Goal: Information Seeking & Learning: Learn about a topic

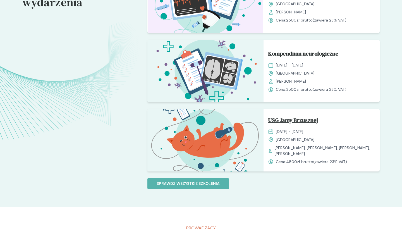
scroll to position [465, 0]
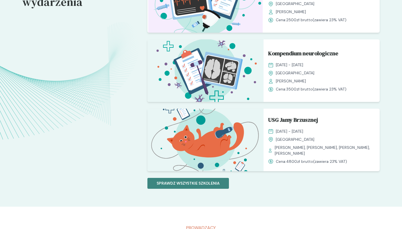
click at [212, 183] on p "Sprawdz wszystkie szkolenia" at bounding box center [187, 183] width 63 height 6
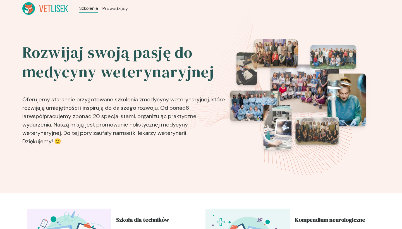
click at [29, 12] on icon at bounding box center [29, 11] width 6 height 6
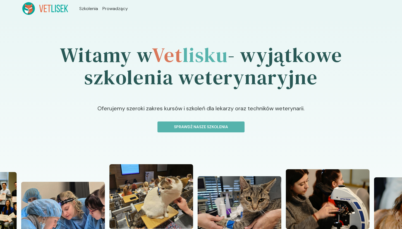
click at [53, 15] on icon at bounding box center [45, 8] width 46 height 13
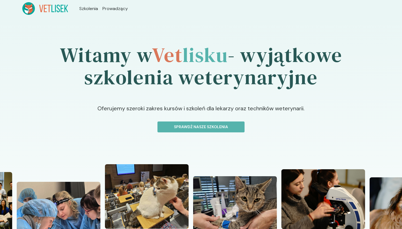
click at [53, 13] on icon at bounding box center [45, 8] width 46 height 13
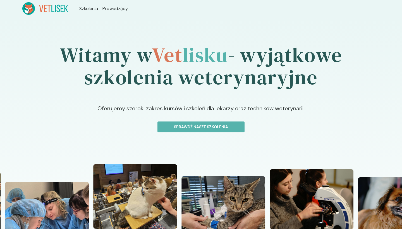
click at [48, 8] on icon at bounding box center [45, 8] width 46 height 13
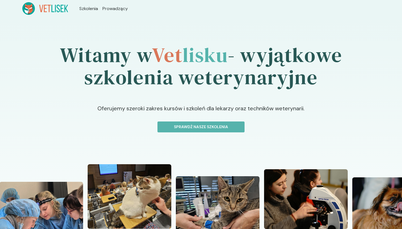
click at [28, 7] on icon at bounding box center [28, 7] width 7 height 5
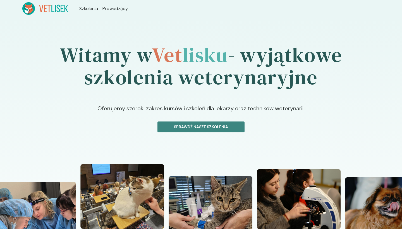
click at [215, 126] on p "Sprawdź nasze szkolenia" at bounding box center [201, 127] width 78 height 6
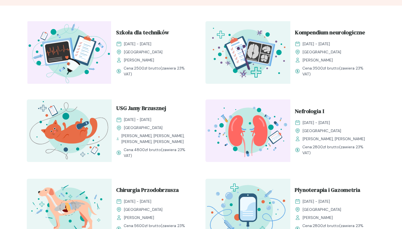
scroll to position [151, 0]
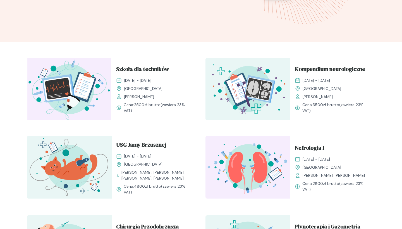
drag, startPoint x: 310, startPoint y: 68, endPoint x: 309, endPoint y: 49, distance: 19.3
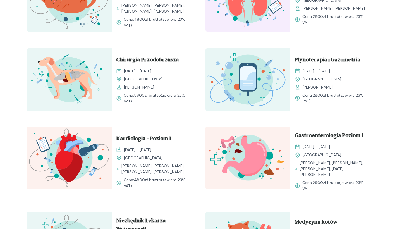
scroll to position [298, 0]
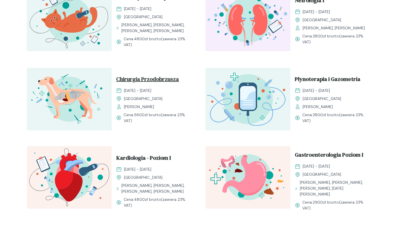
click at [151, 80] on span "Chirurgia Przodobrzusza" at bounding box center [147, 80] width 63 height 11
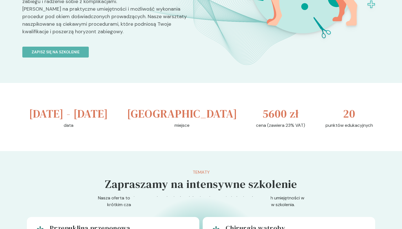
scroll to position [255, 0]
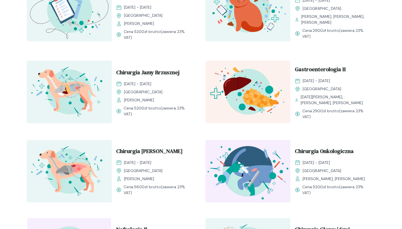
scroll to position [550, 0]
click at [168, 151] on span "Chirurgia Tyłobrzusza" at bounding box center [149, 152] width 66 height 11
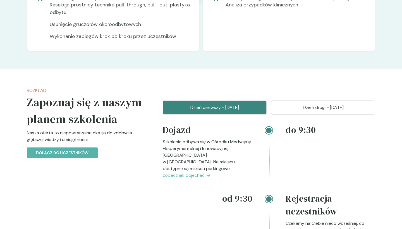
scroll to position [571, 0]
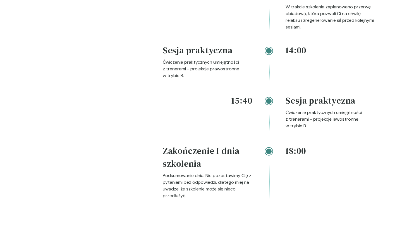
scroll to position [854, 0]
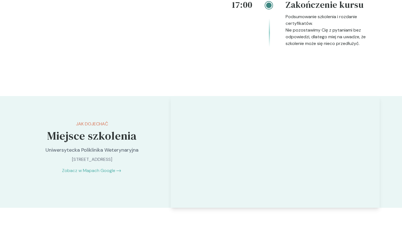
scroll to position [858, 0]
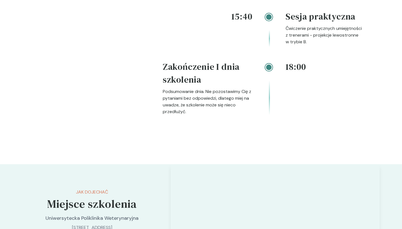
scroll to position [888, 0]
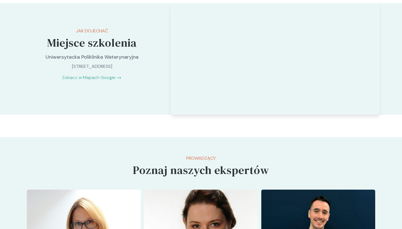
scroll to position [0, 0]
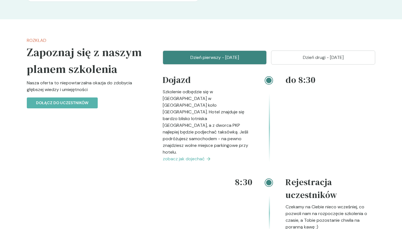
scroll to position [581, 0]
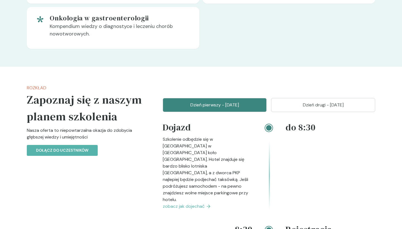
click at [306, 112] on button "Dzień drugi - 16 listopad" at bounding box center [323, 105] width 104 height 14
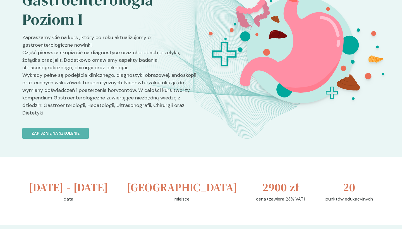
scroll to position [62, 0]
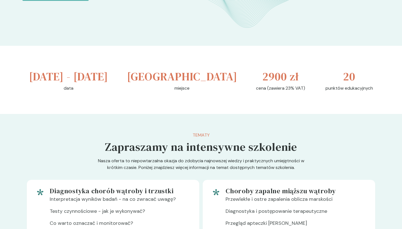
scroll to position [68, 0]
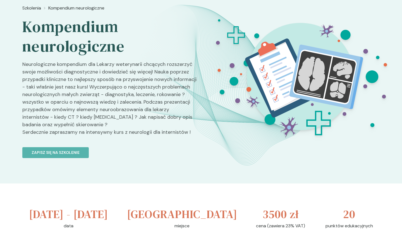
scroll to position [44, 0]
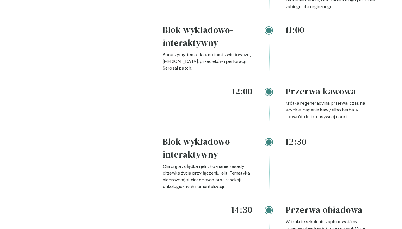
scroll to position [806, 0]
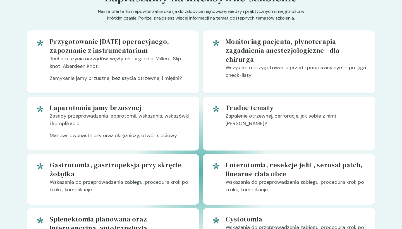
scroll to position [310, 0]
